Goal: Task Accomplishment & Management: Manage account settings

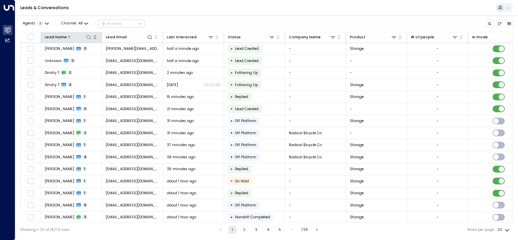
click at [90, 36] on icon at bounding box center [88, 37] width 5 height 5
type input "**********"
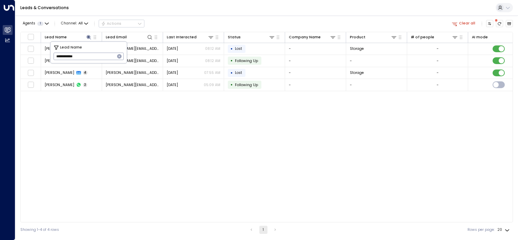
click at [85, 133] on div "Lead Name Lead Email Last Interacted Status Company Name Product # of people AI…" at bounding box center [266, 127] width 493 height 191
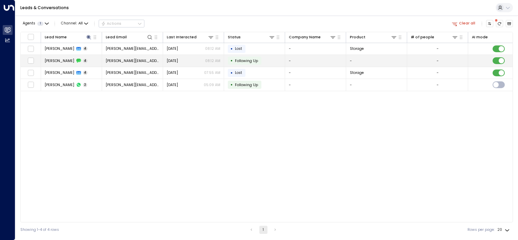
click at [121, 59] on span "[PERSON_NAME][EMAIL_ADDRESS][PERSON_NAME][DOMAIN_NAME]" at bounding box center [133, 60] width 54 height 5
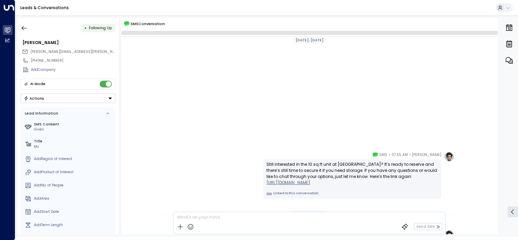
scroll to position [187, 0]
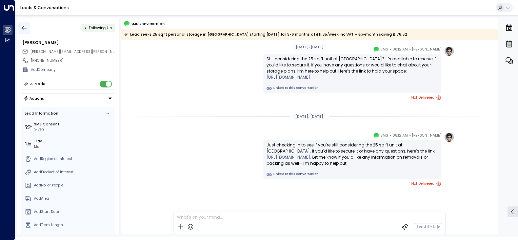
click at [23, 27] on icon "button" at bounding box center [24, 28] width 7 height 7
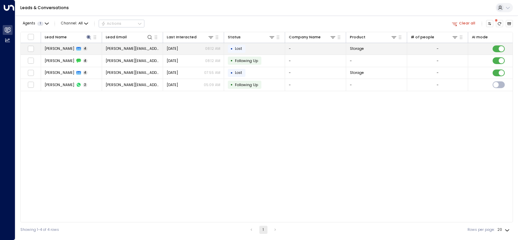
click at [123, 46] on span "[PERSON_NAME][EMAIL_ADDRESS][PERSON_NAME][DOMAIN_NAME]" at bounding box center [133, 48] width 54 height 5
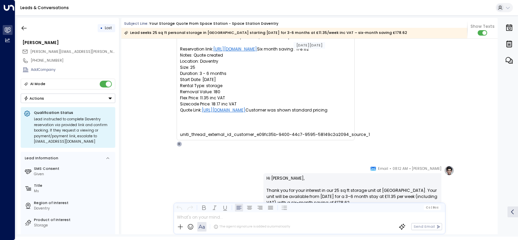
scroll to position [1154, 0]
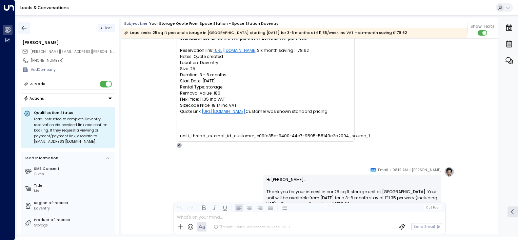
click at [27, 26] on icon "button" at bounding box center [24, 28] width 7 height 7
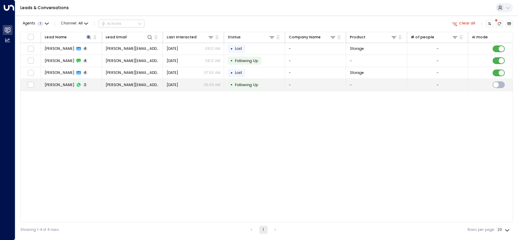
click at [55, 87] on td "[PERSON_NAME] 2" at bounding box center [71, 85] width 61 height 12
